Goal: Information Seeking & Learning: Learn about a topic

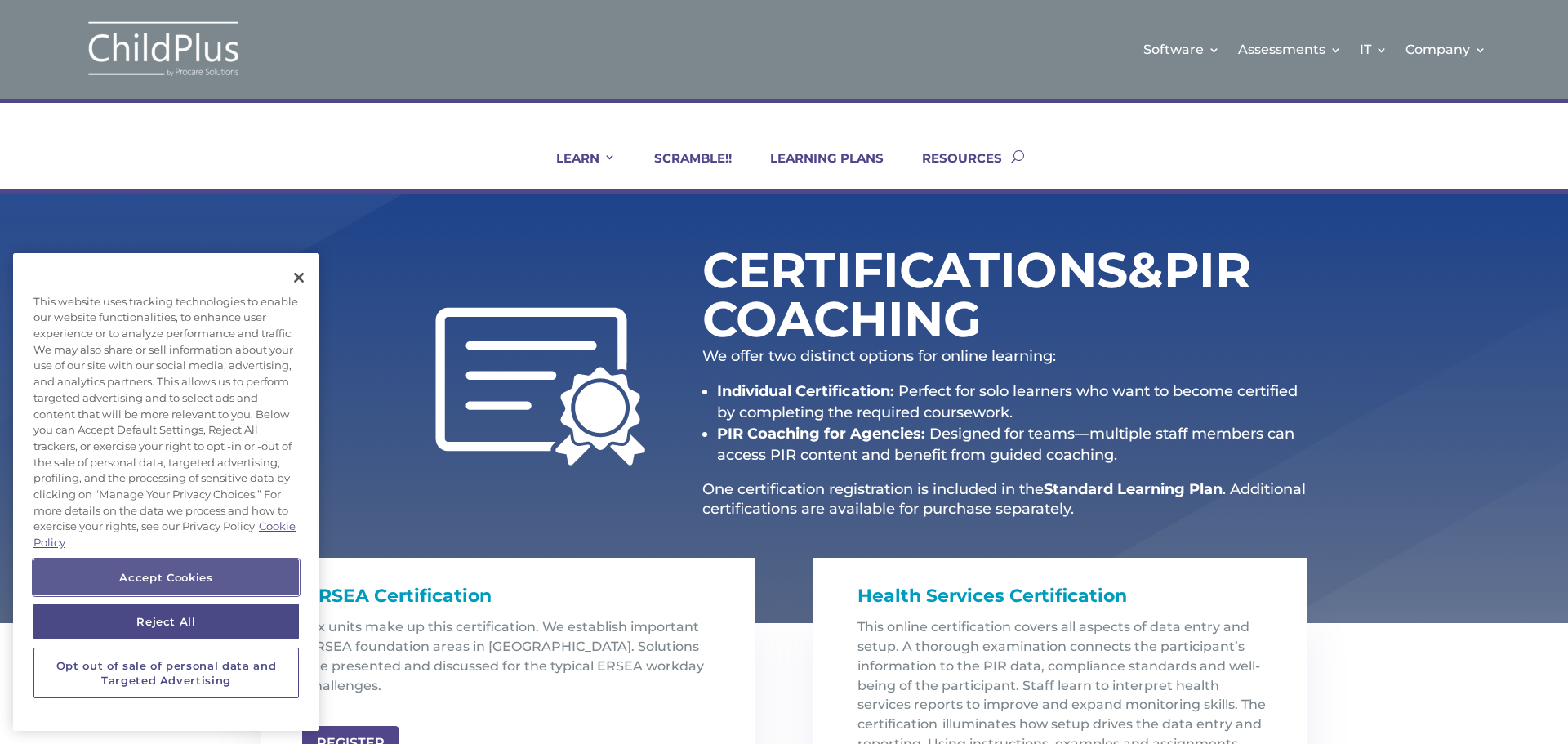
click at [184, 569] on button "Accept Cookies" at bounding box center [166, 576] width 266 height 36
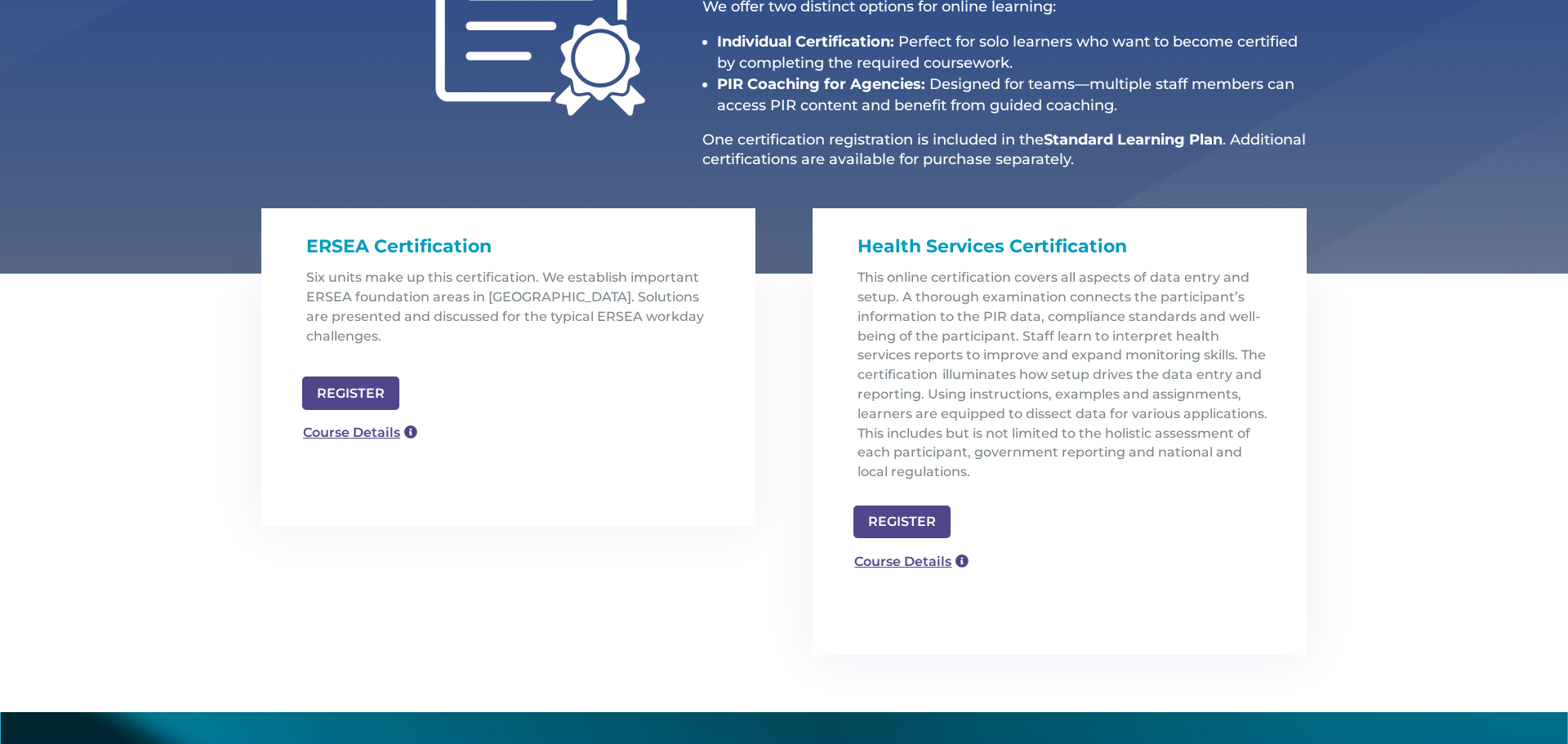
scroll to position [350, 0]
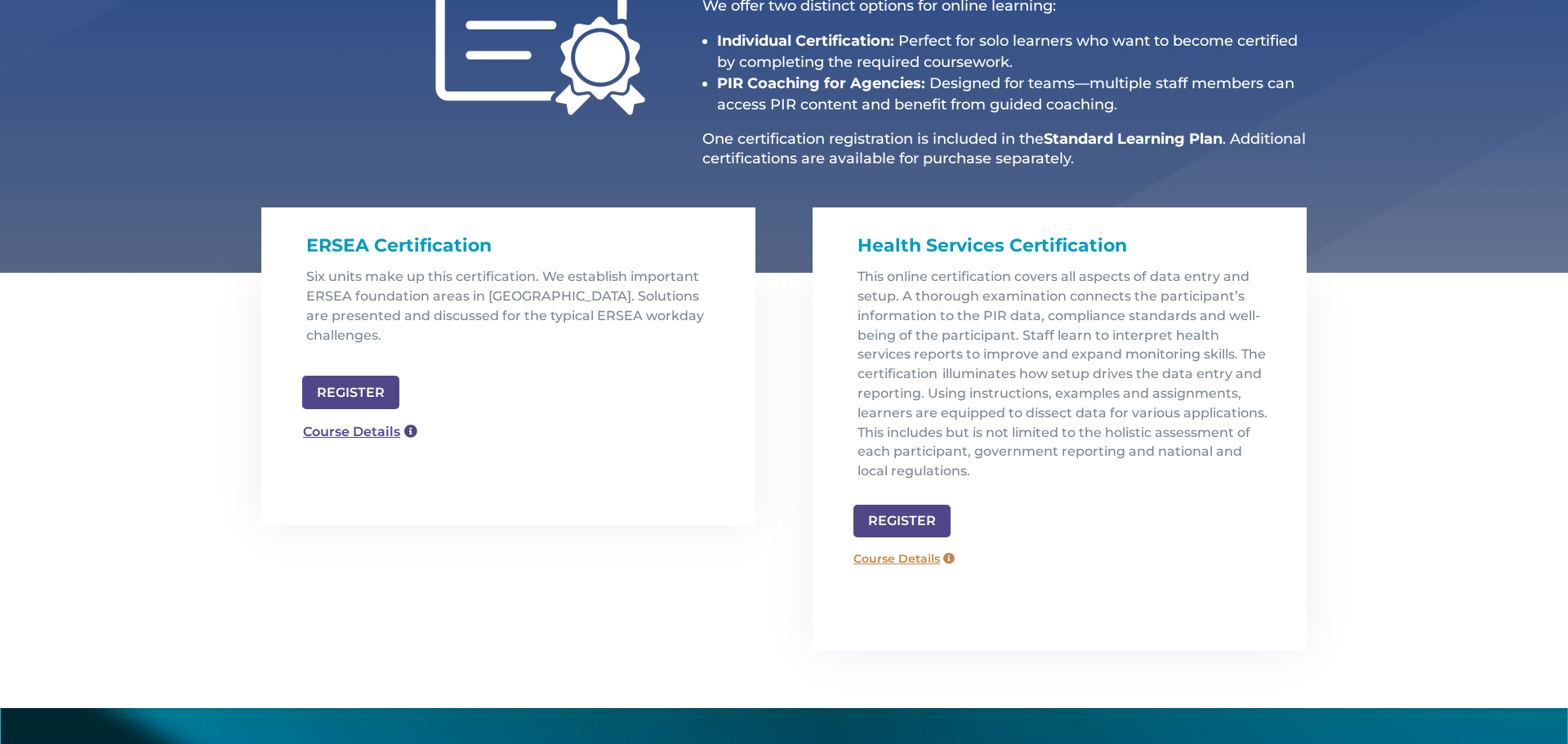
click at [932, 560] on link "Course Details" at bounding box center [904, 558] width 118 height 26
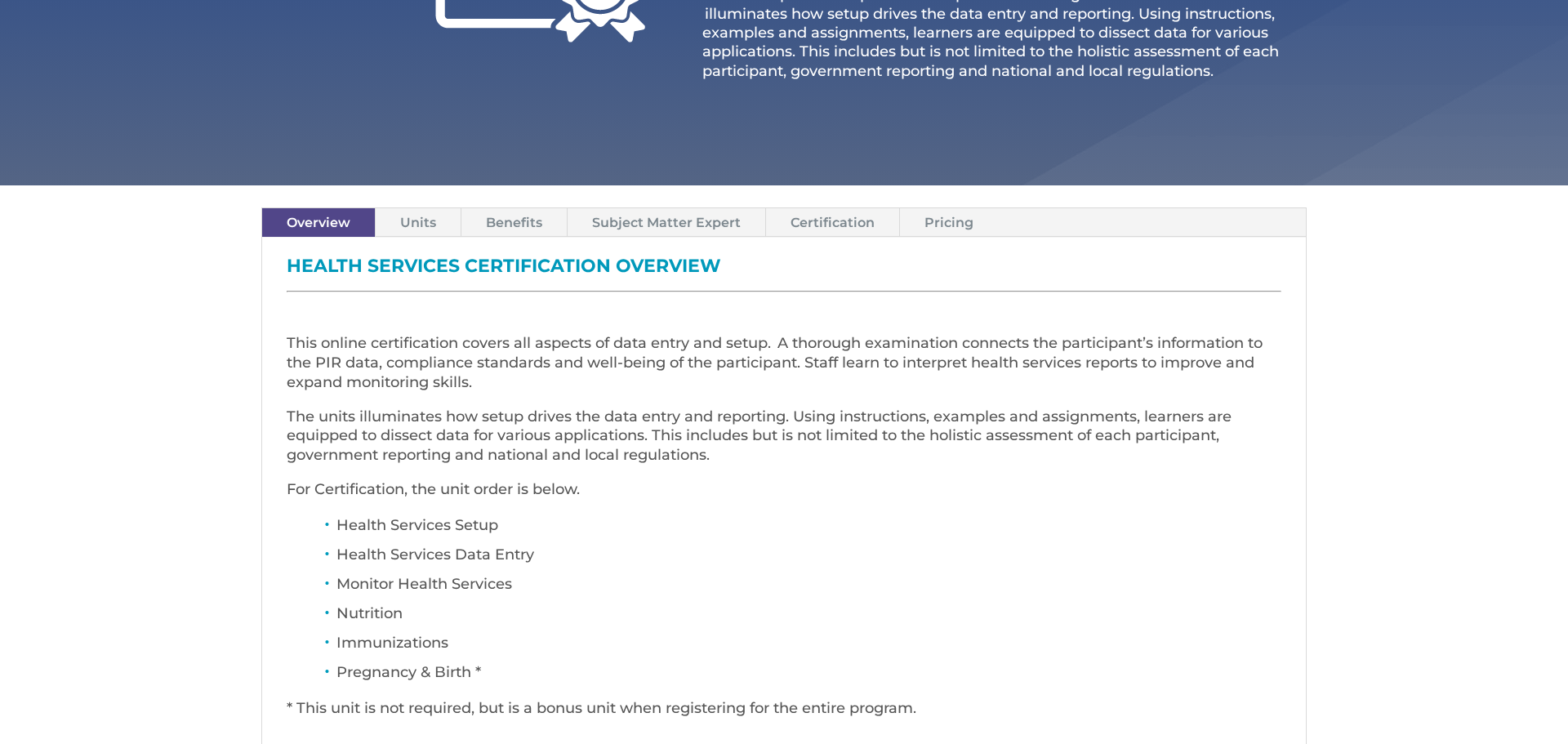
scroll to position [410, 0]
click at [955, 222] on link "Pricing" at bounding box center [949, 222] width 98 height 28
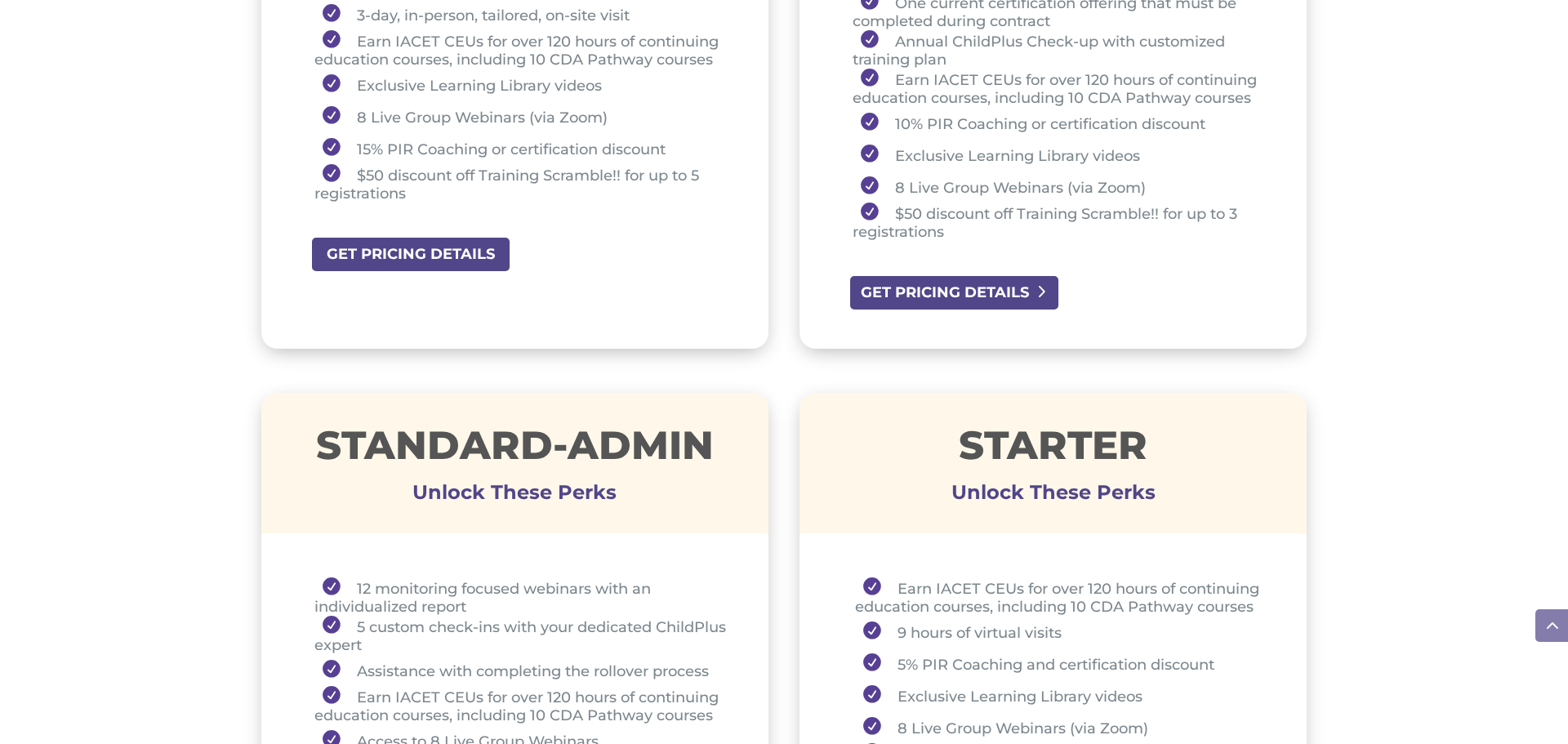
scroll to position [849, 0]
click at [1015, 294] on link "GET PRICING DETAILS" at bounding box center [954, 293] width 212 height 36
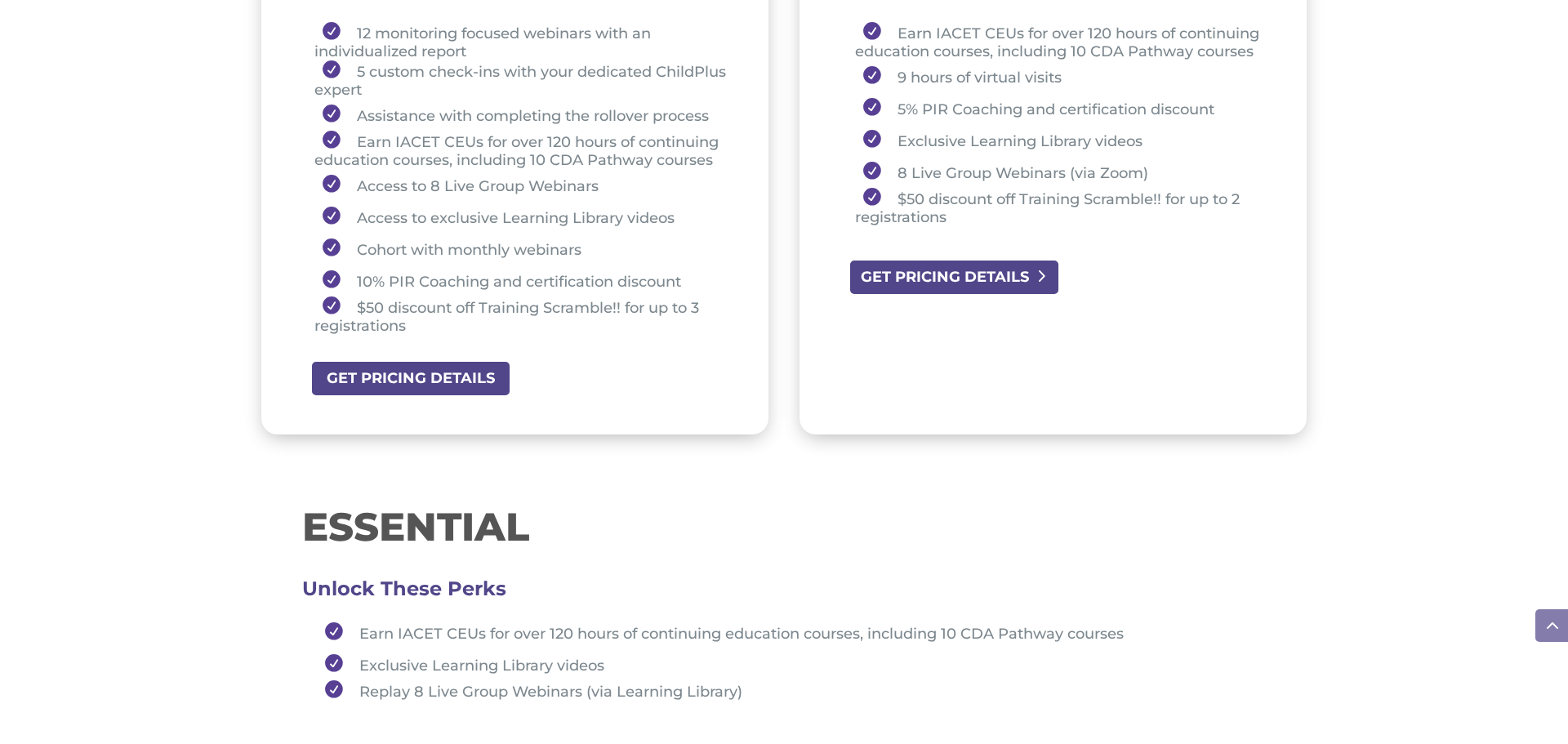
scroll to position [1406, 0]
click at [890, 267] on link "GET PRICING DETAILS" at bounding box center [954, 275] width 212 height 36
